Goal: Task Accomplishment & Management: Manage account settings

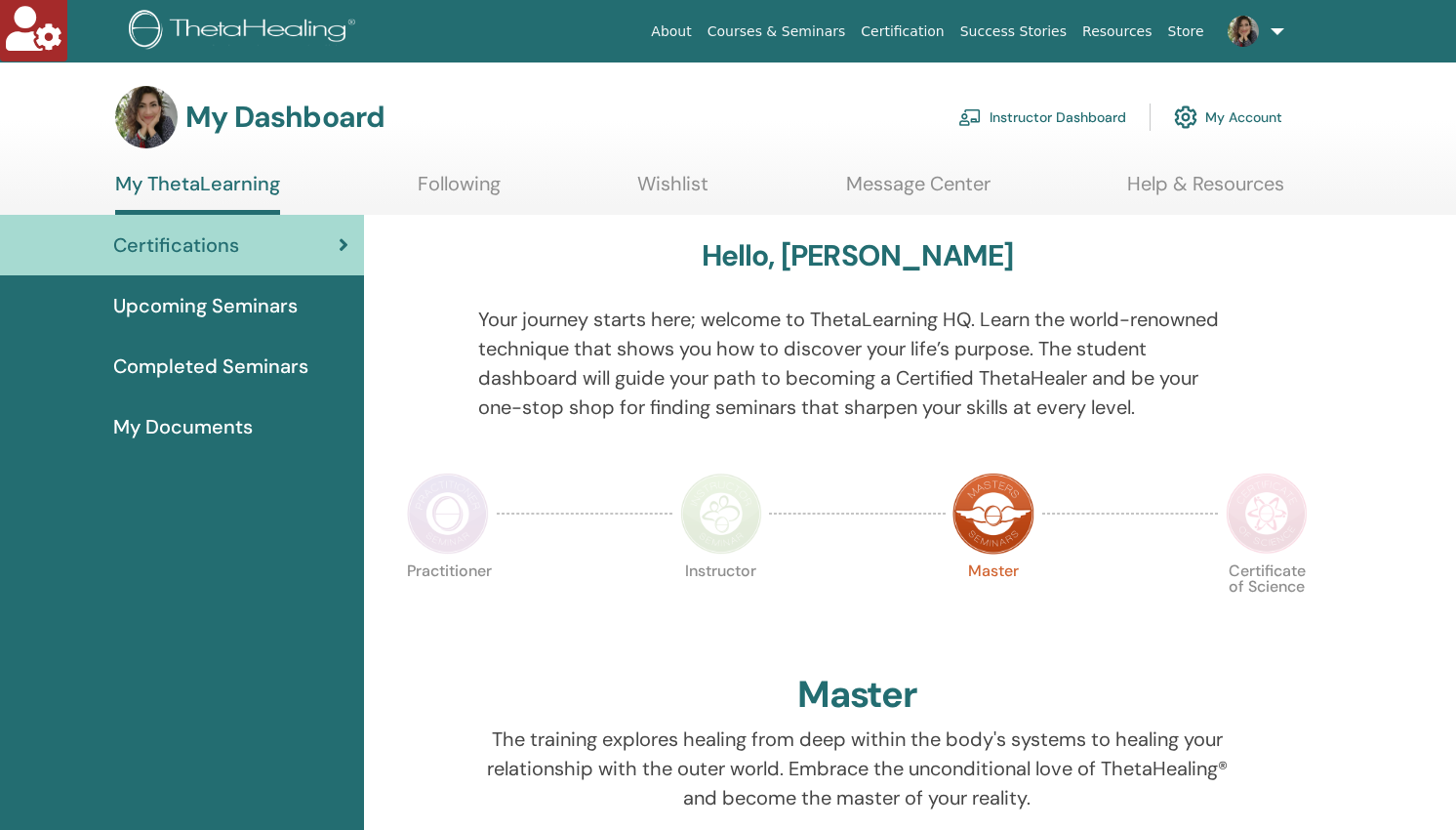
click at [1047, 105] on link "Instructor Dashboard" at bounding box center [1042, 117] width 168 height 43
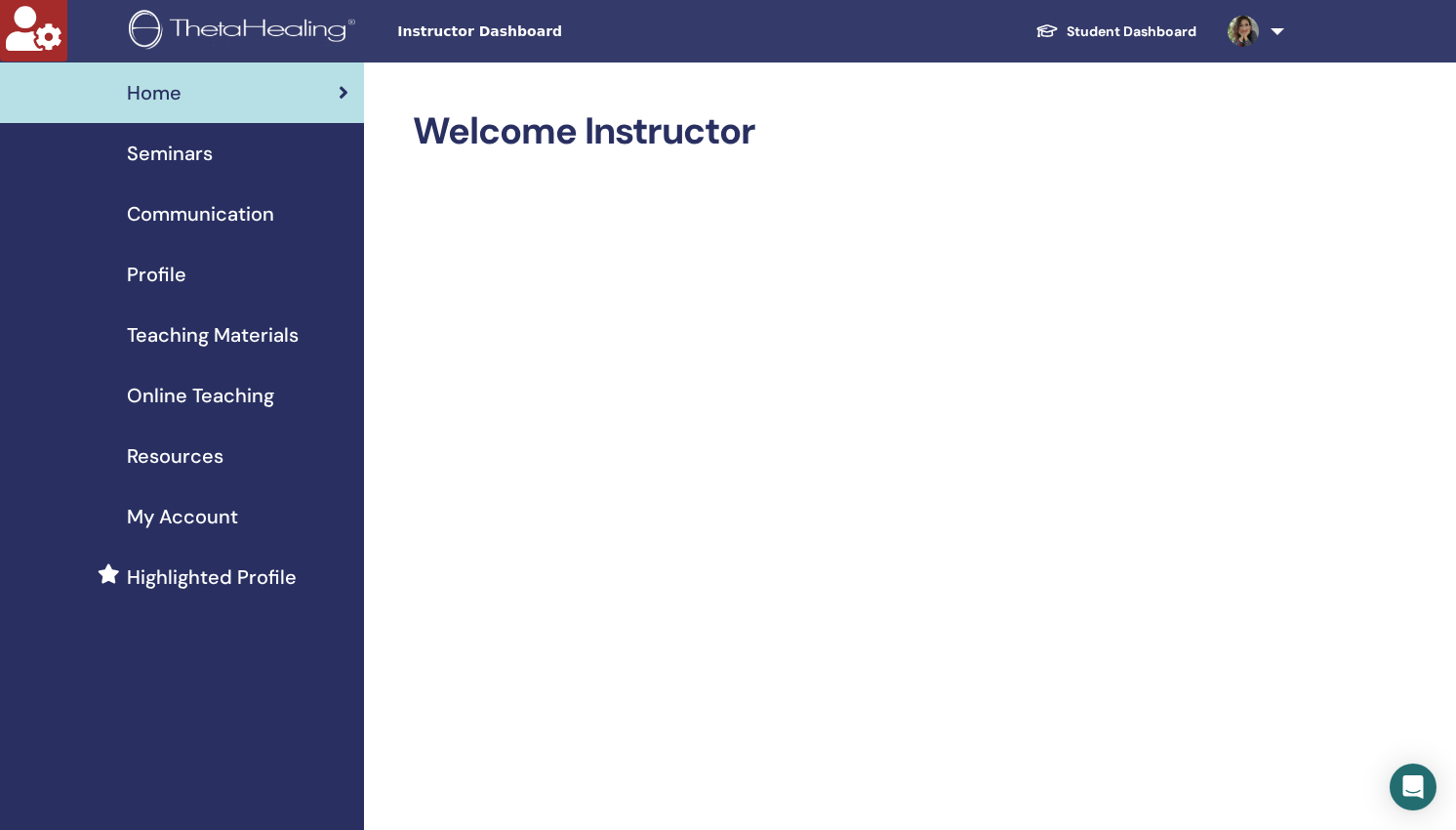
click at [182, 151] on span "Seminars" at bounding box center [170, 153] width 86 height 30
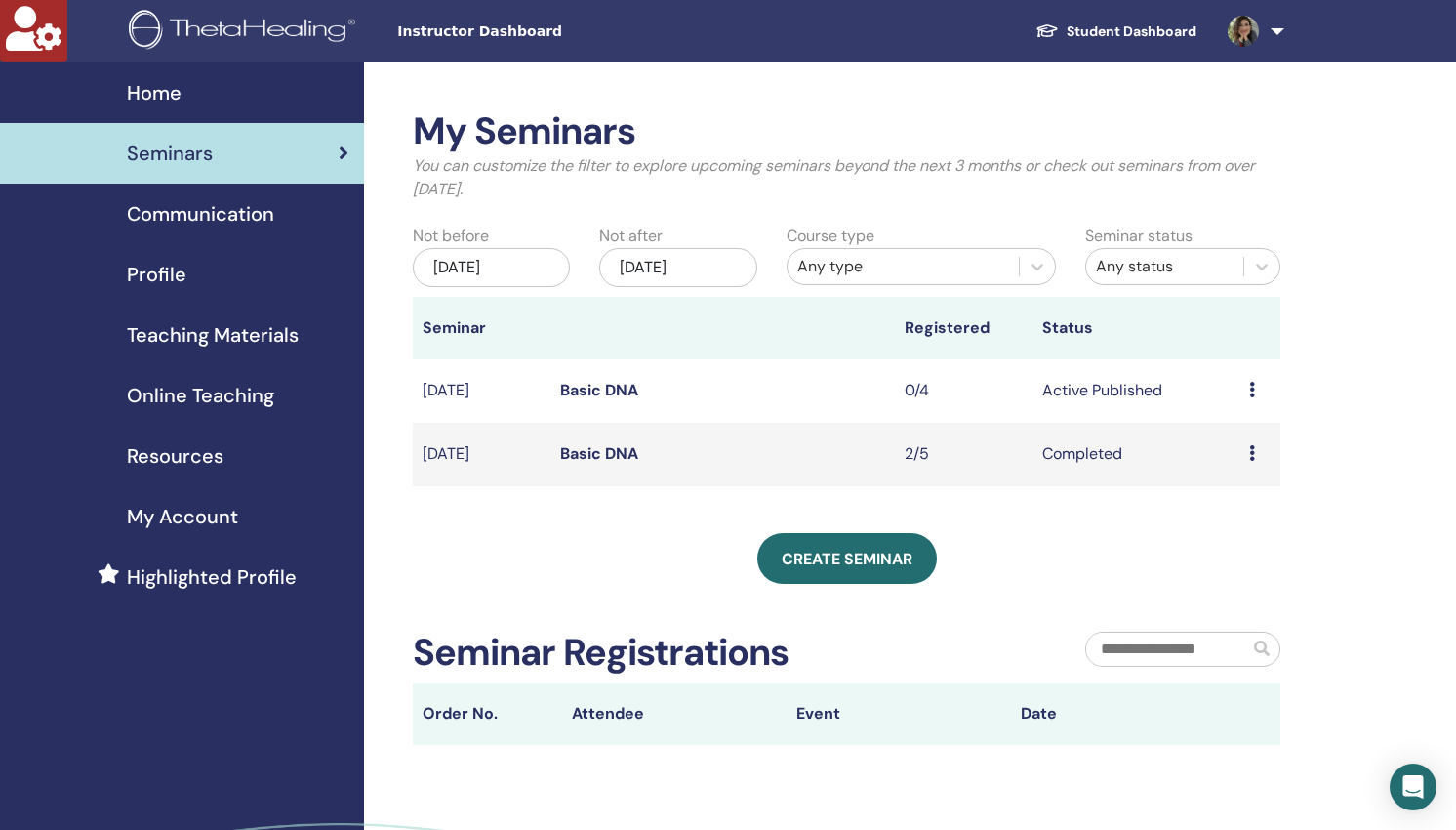
click at [589, 392] on link "Basic DNA" at bounding box center [599, 390] width 78 height 21
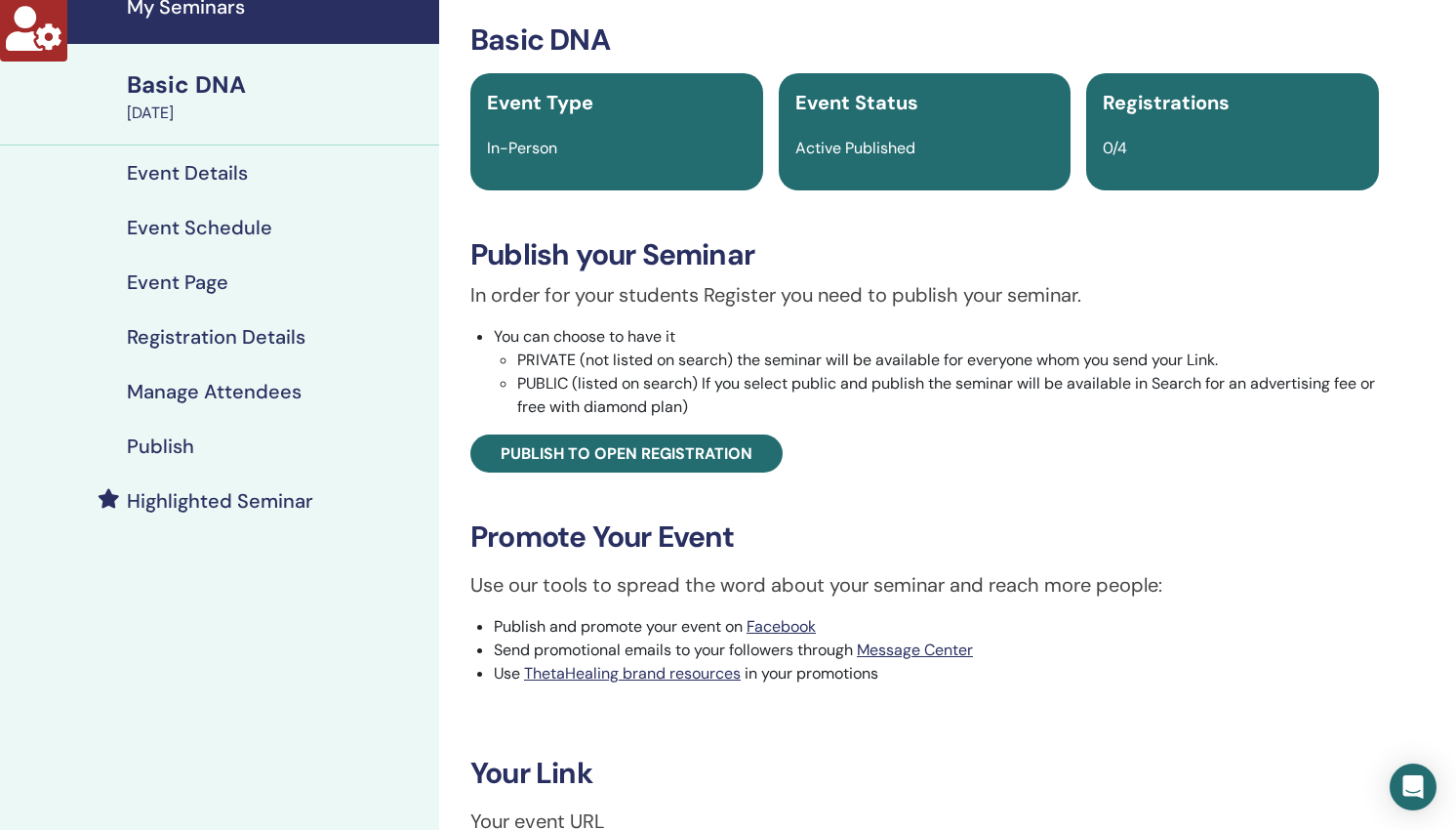
scroll to position [38, 0]
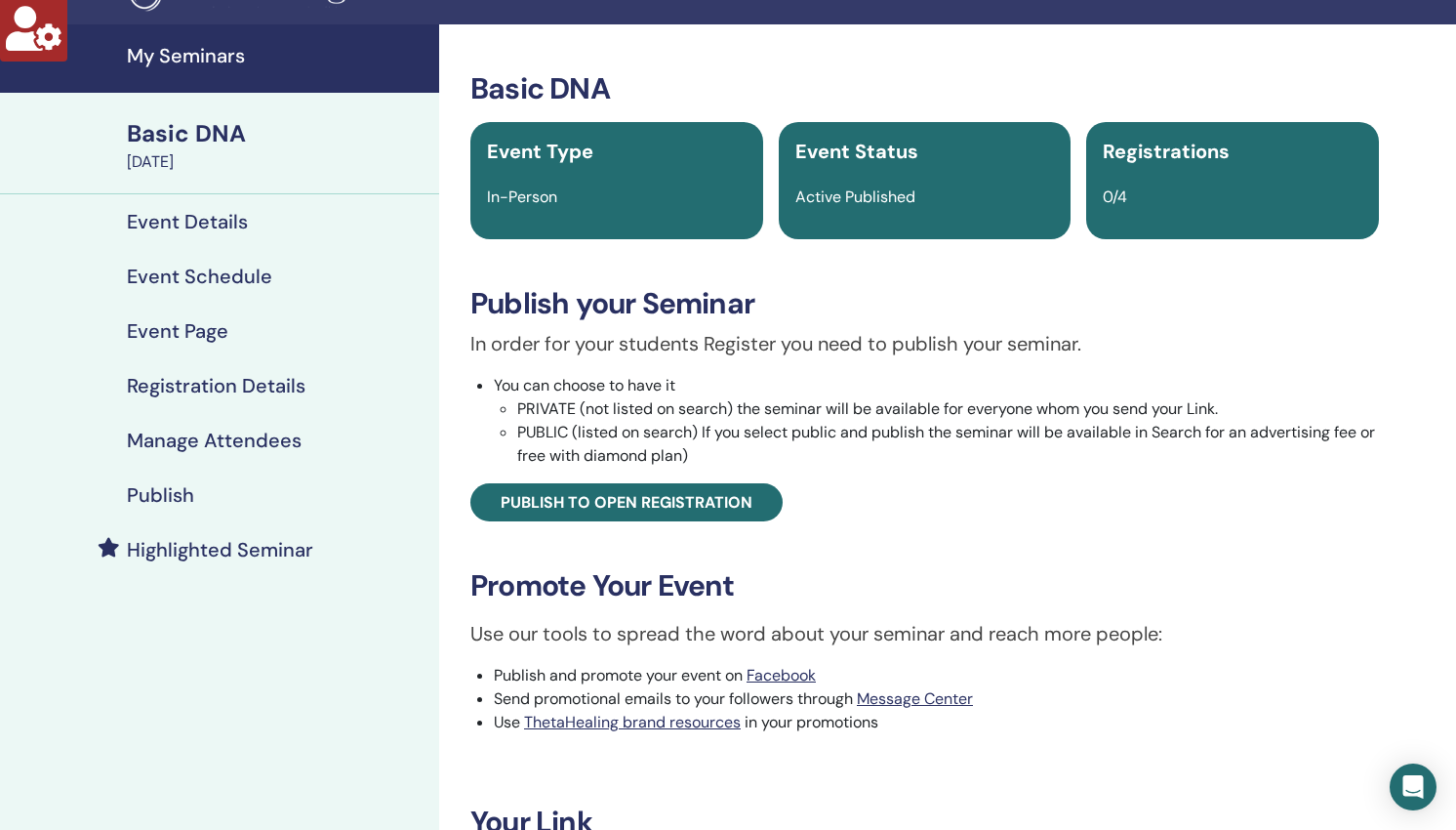
click at [212, 223] on h4 "Event Details" at bounding box center [187, 222] width 121 height 24
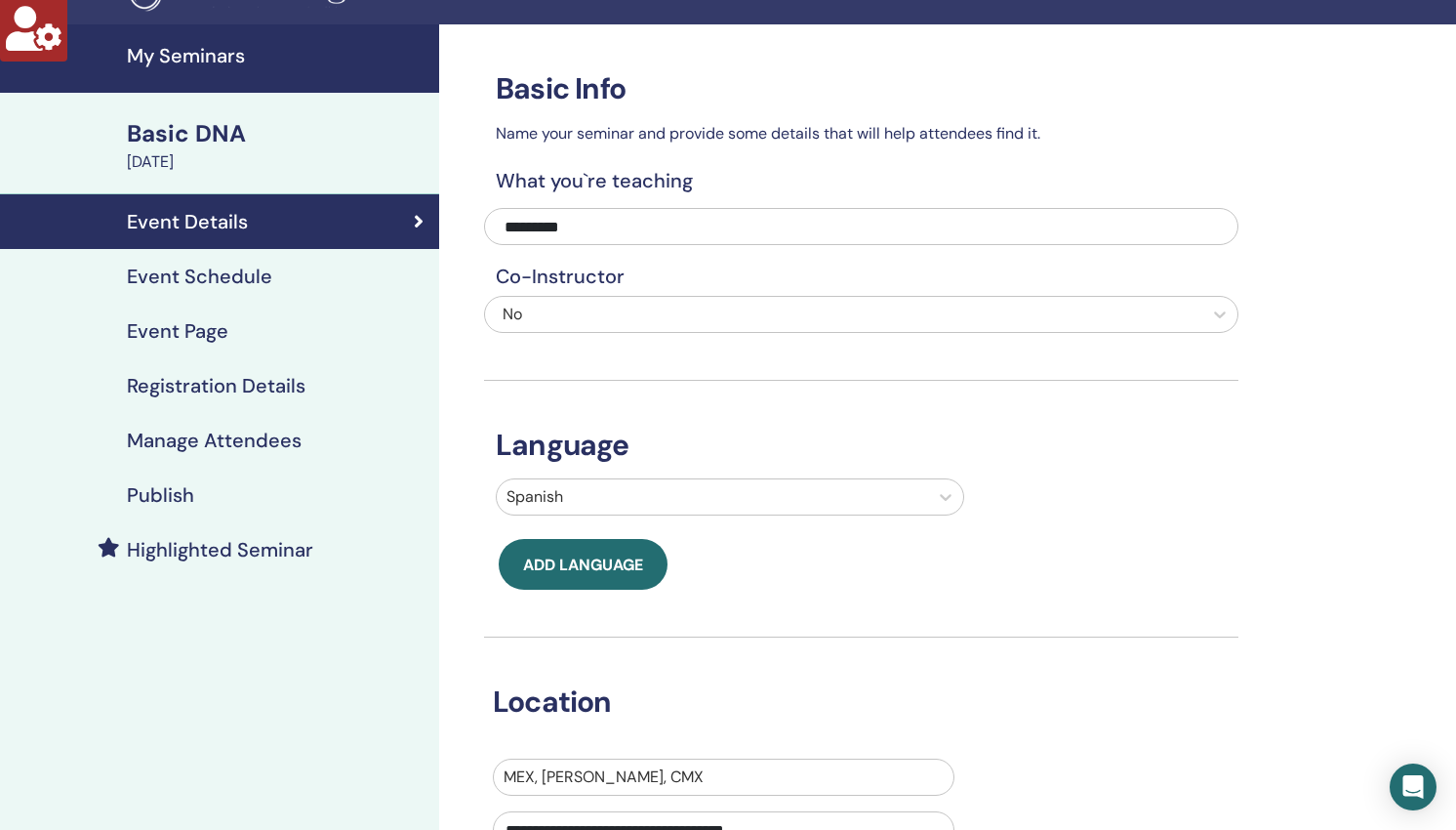
click at [175, 490] on h4 "Publish" at bounding box center [161, 495] width 67 height 24
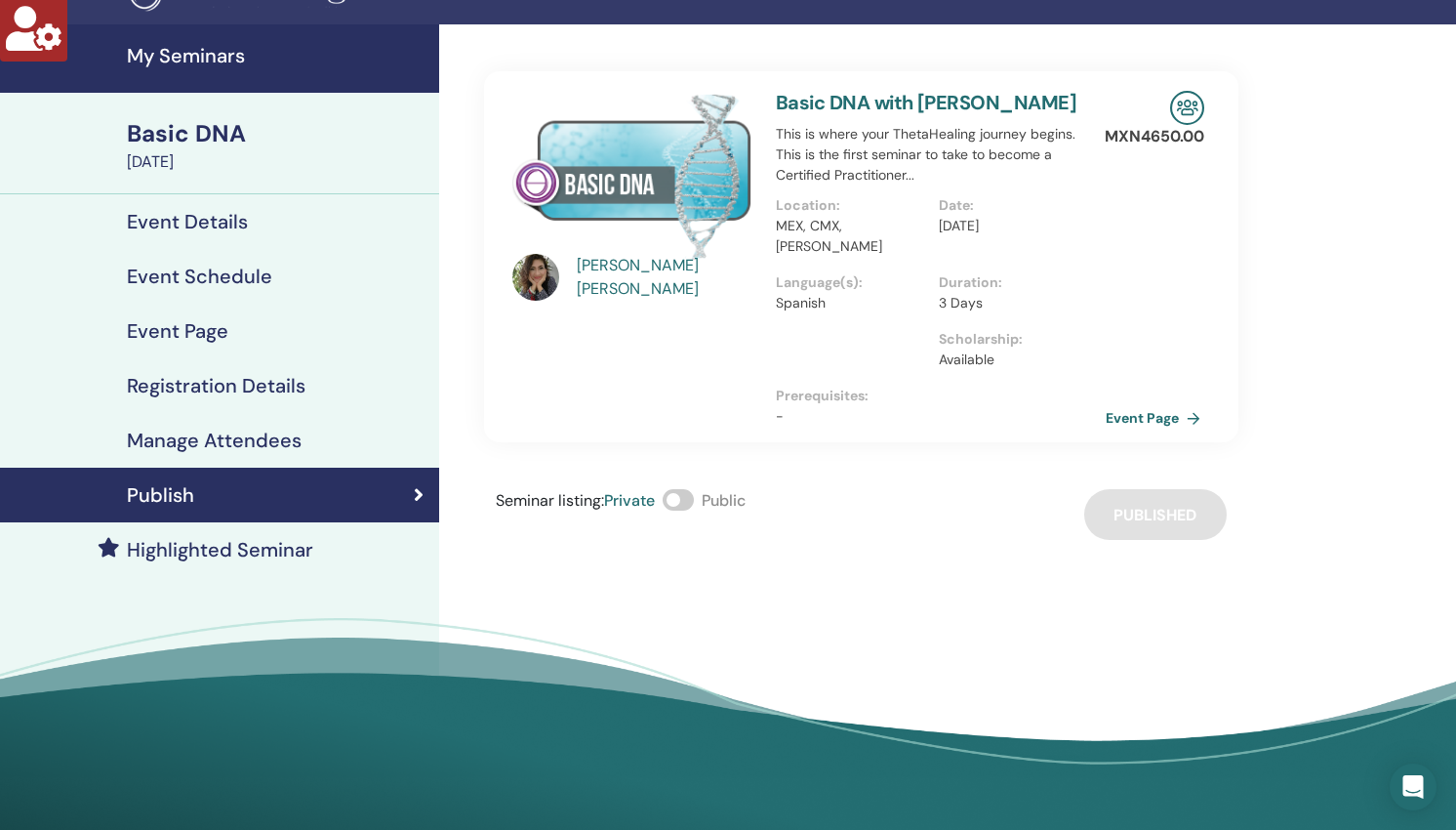
click at [1142, 432] on link "Event Page" at bounding box center [1157, 418] width 103 height 30
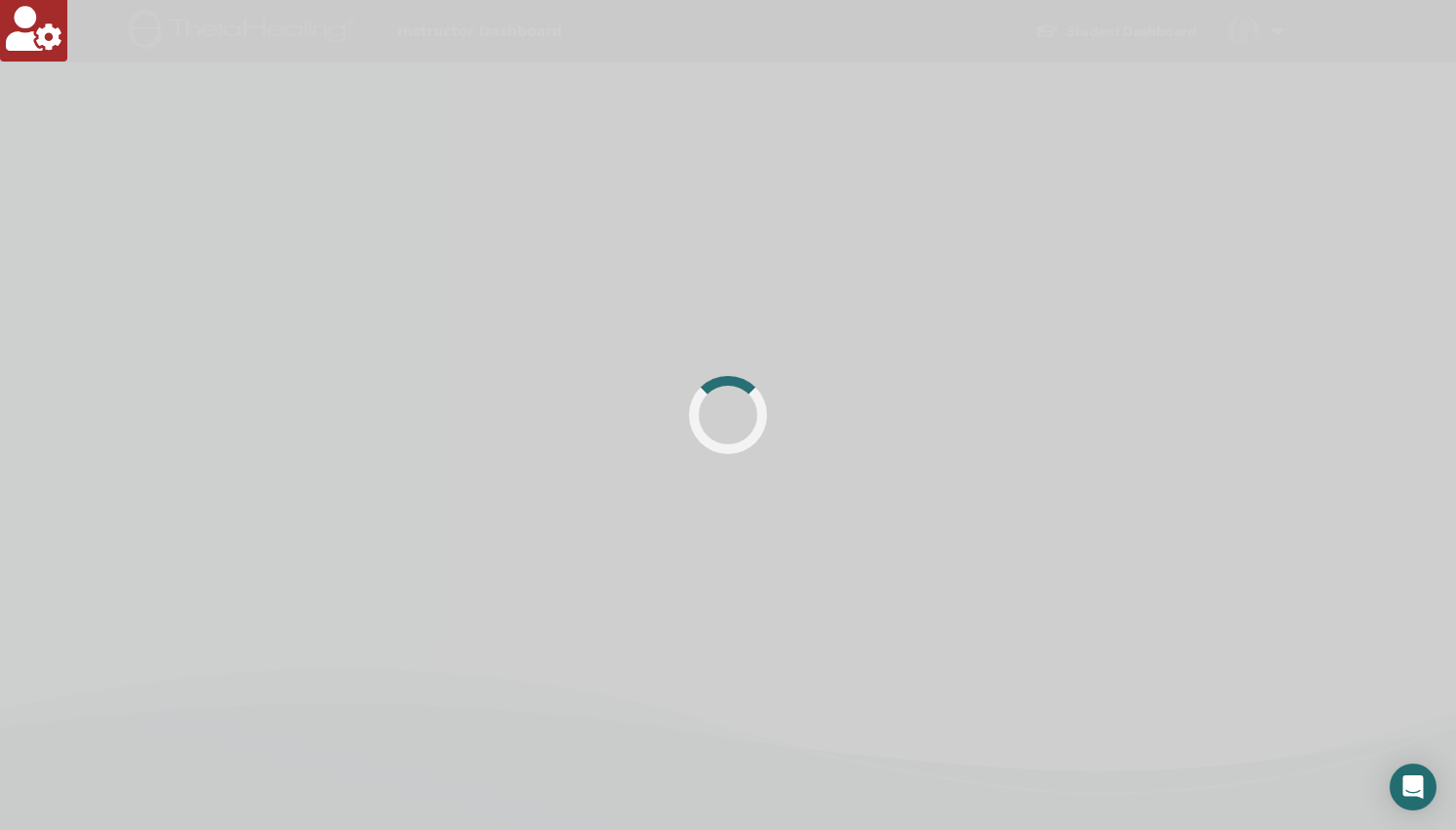
scroll to position [38, 0]
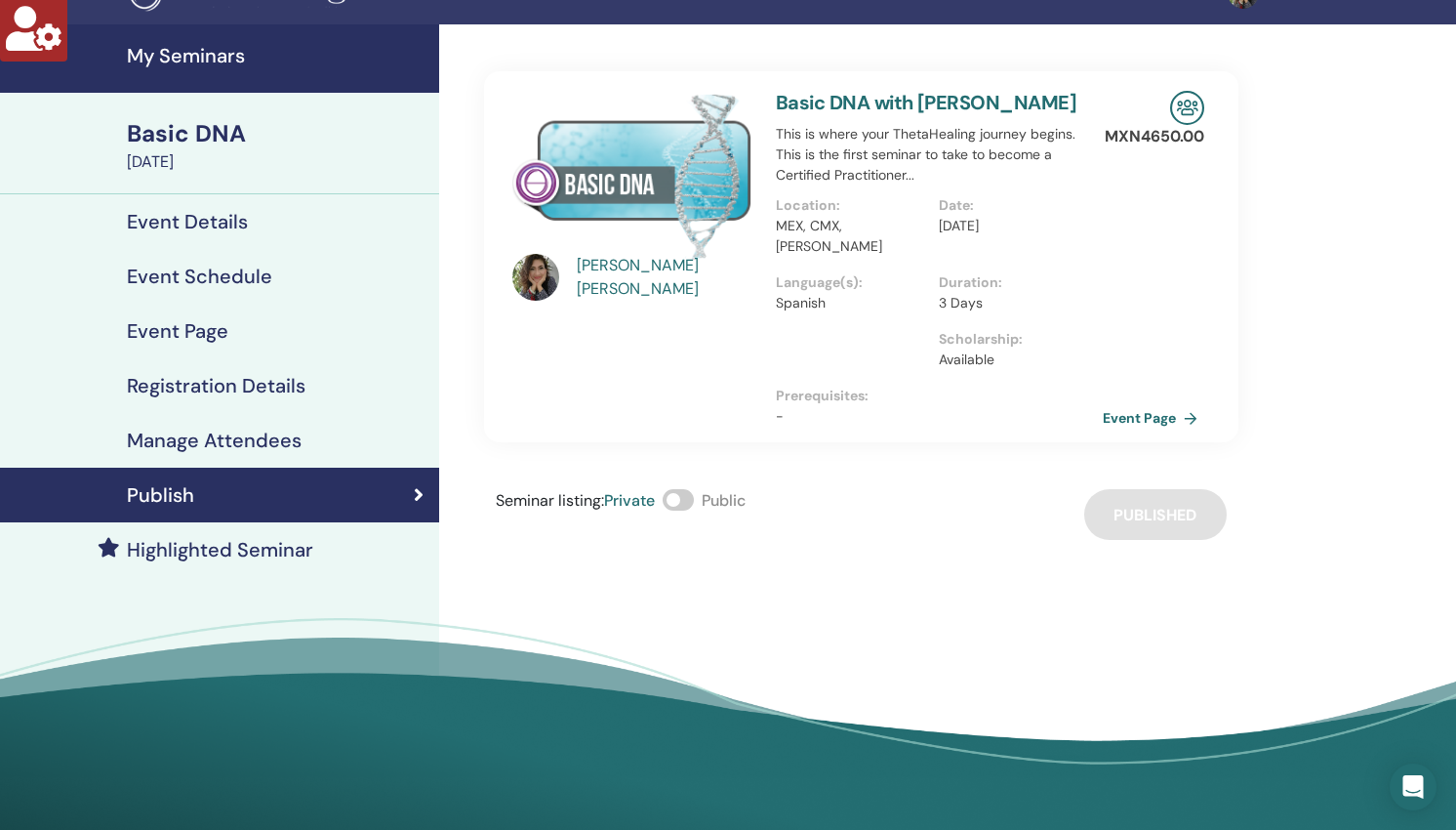
click at [181, 328] on h4 "Event Page" at bounding box center [178, 332] width 102 height 24
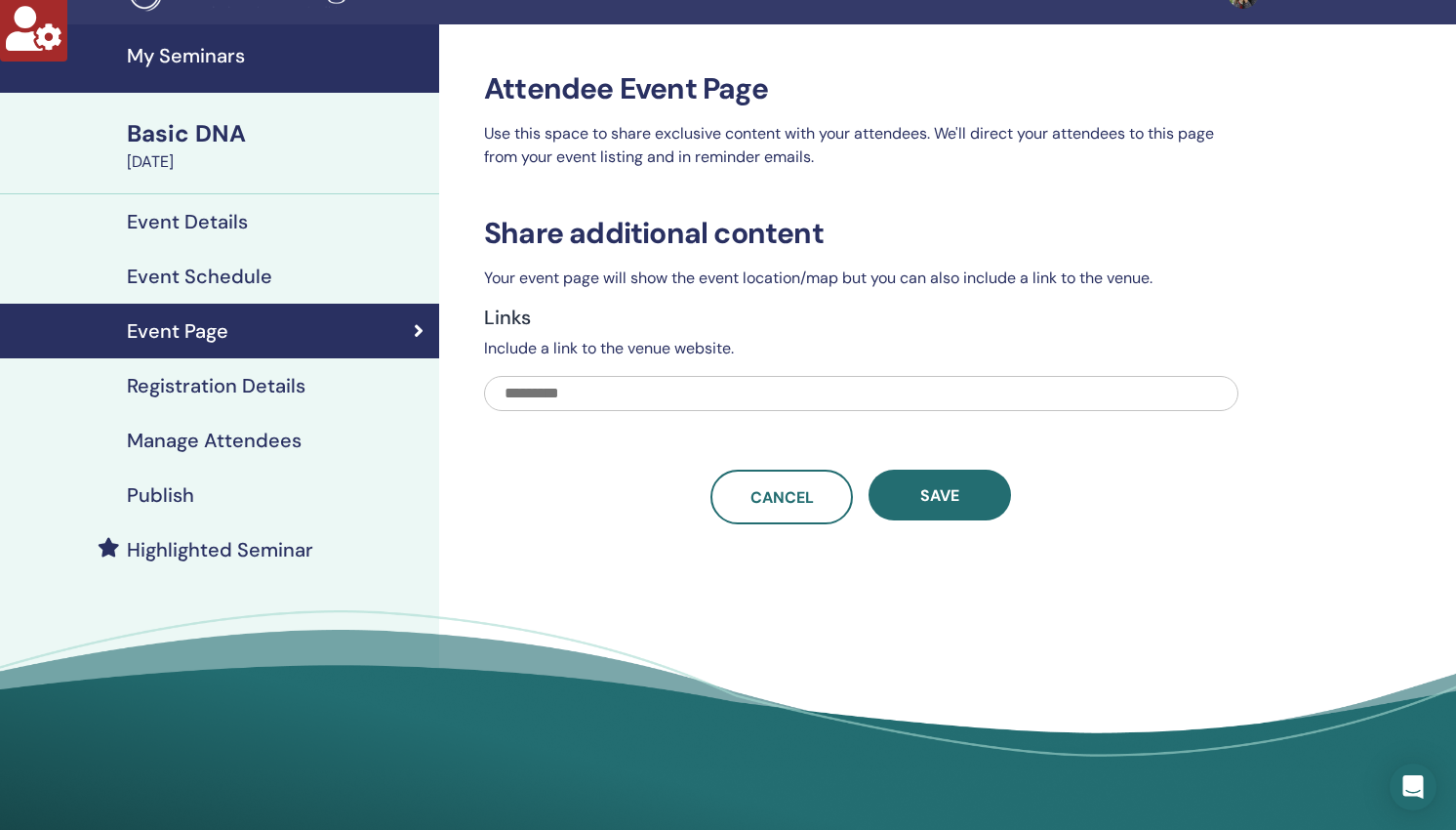
click at [198, 388] on h4 "Registration Details" at bounding box center [216, 386] width 179 height 24
